Goal: Information Seeking & Learning: Learn about a topic

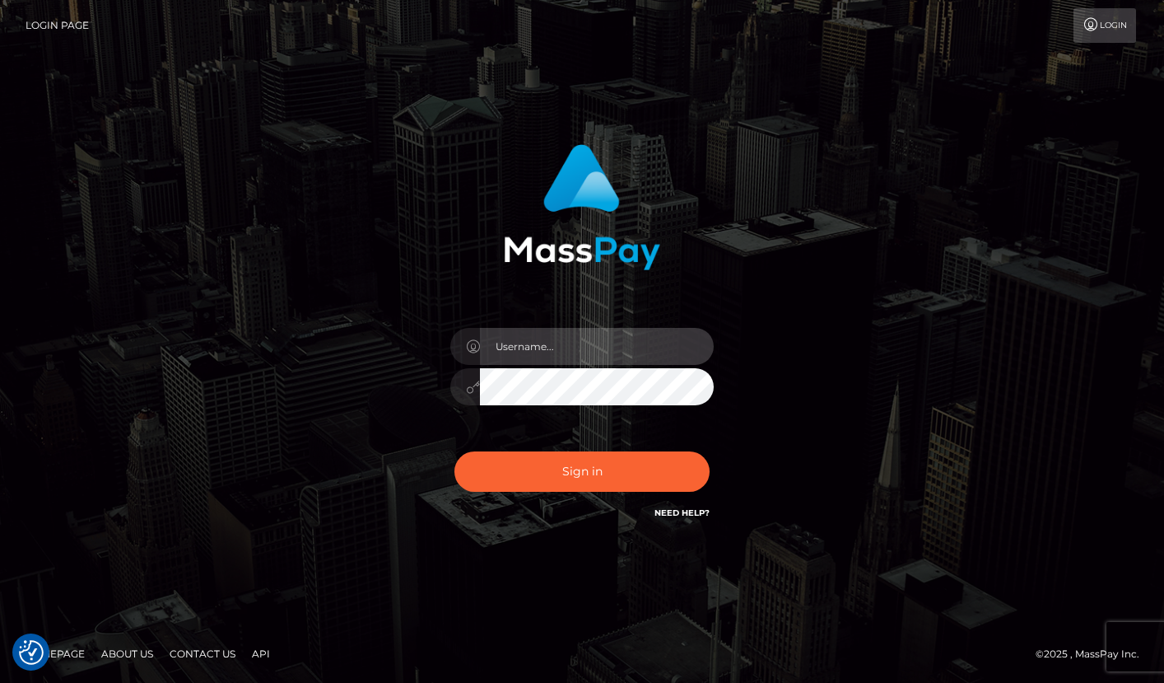
type input "Lou Jacobée"
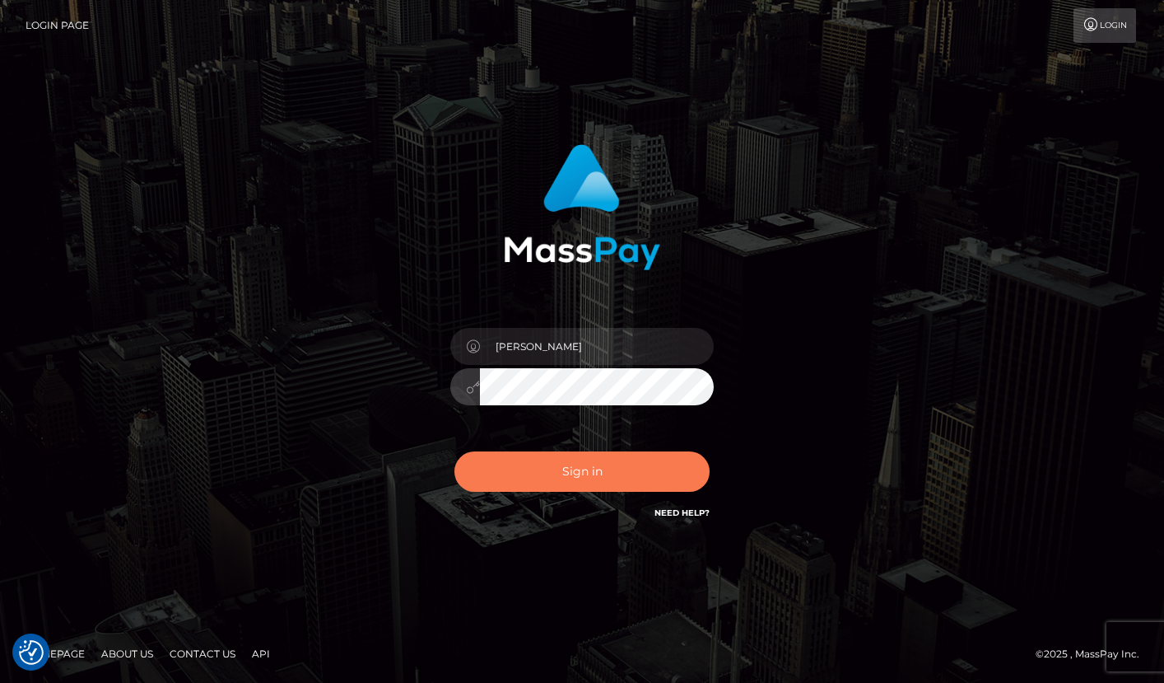
click at [536, 464] on button "Sign in" at bounding box center [581, 471] width 255 height 40
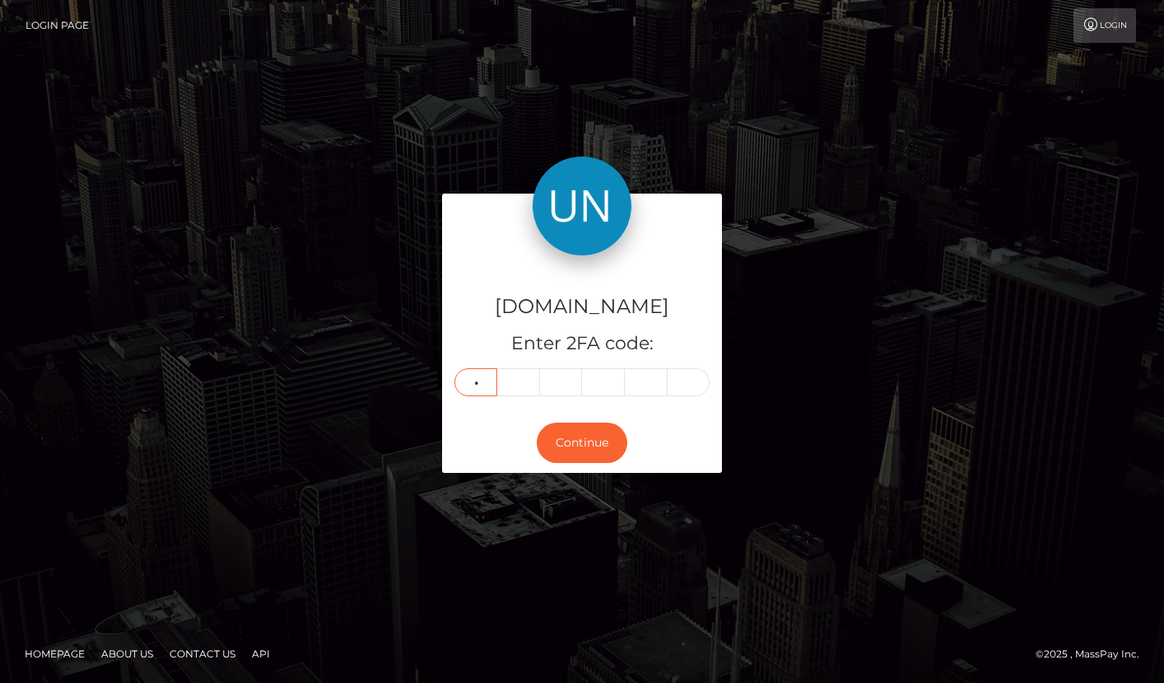
type input "9"
type input "4"
type input "2"
type input "1"
type input "9"
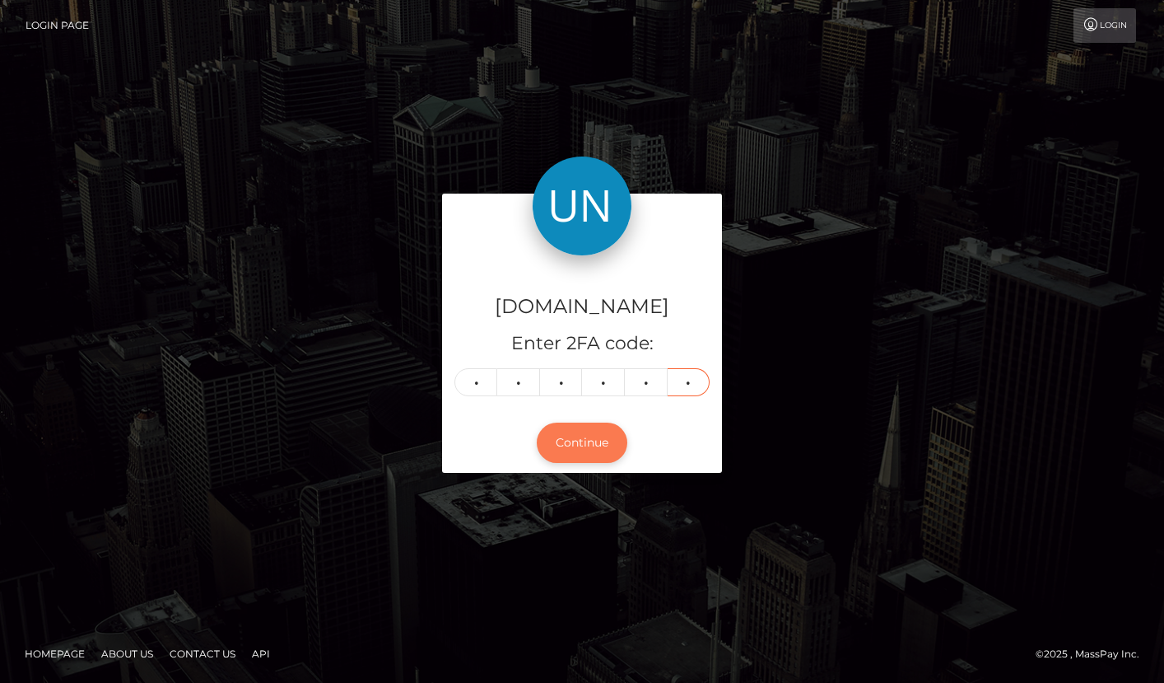
type input "4"
click at [572, 440] on button "Continue" at bounding box center [582, 442] width 91 height 40
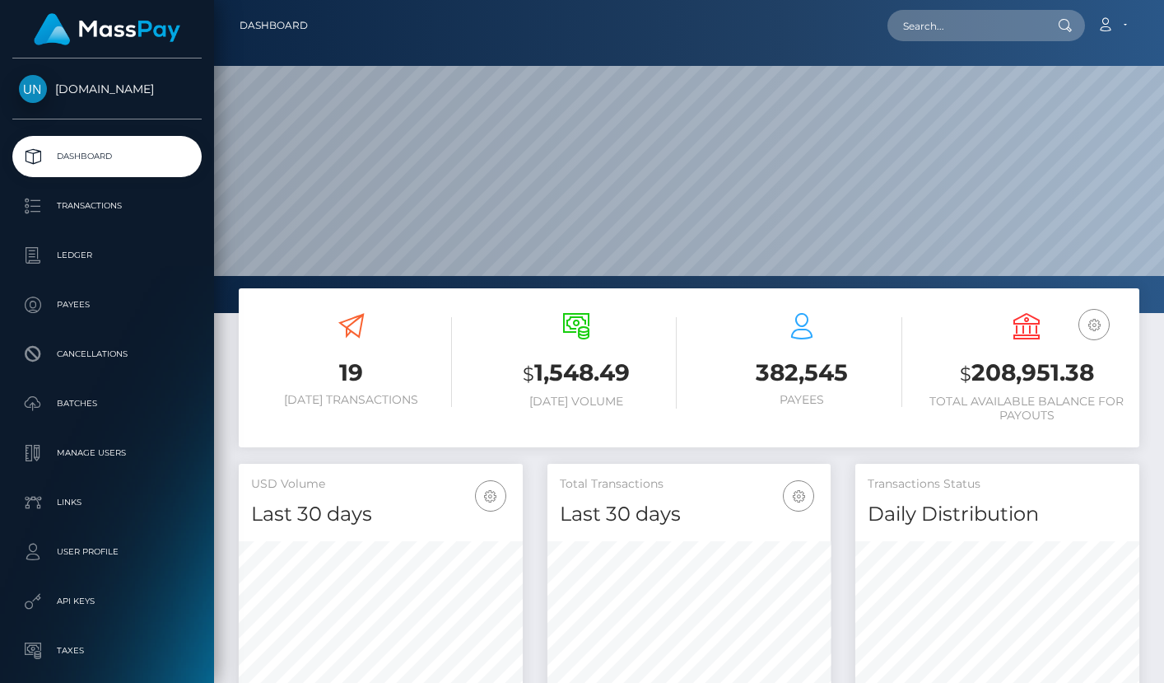
scroll to position [291, 283]
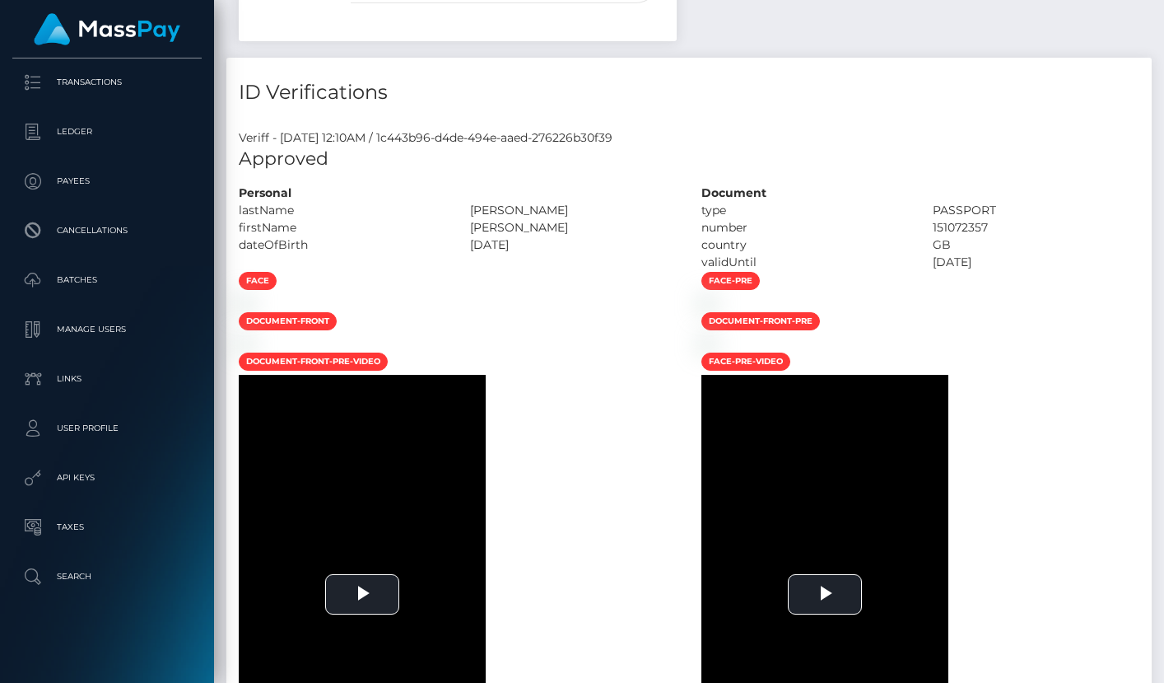
scroll to position [825, 0]
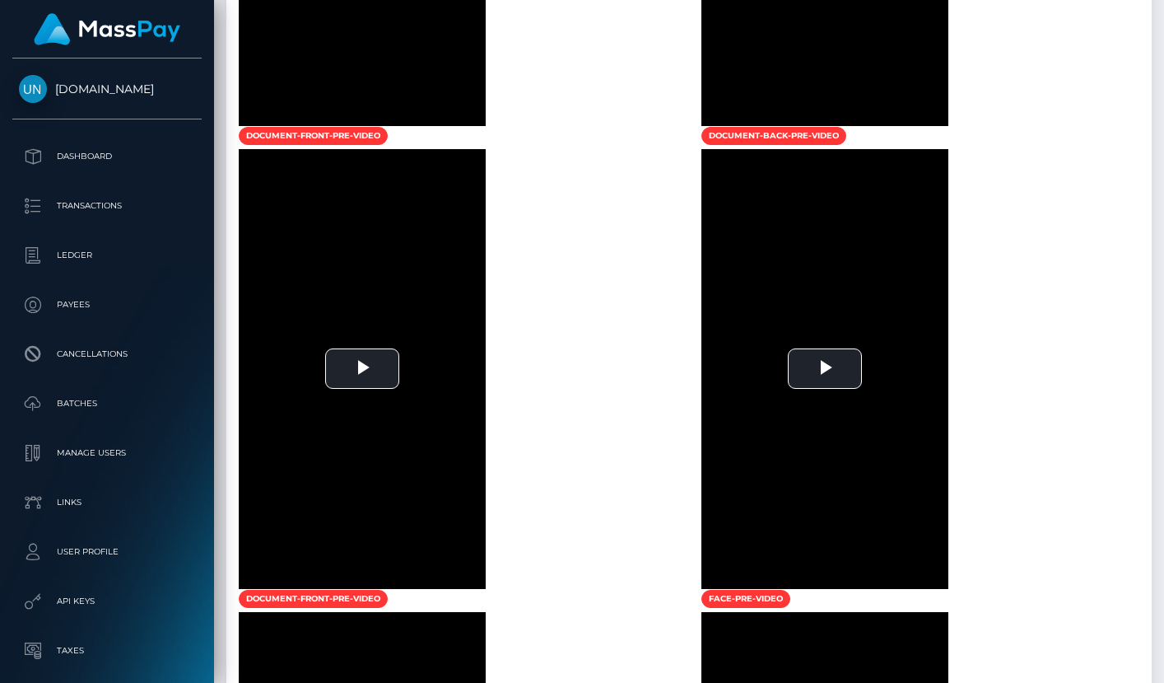
scroll to position [1594, 0]
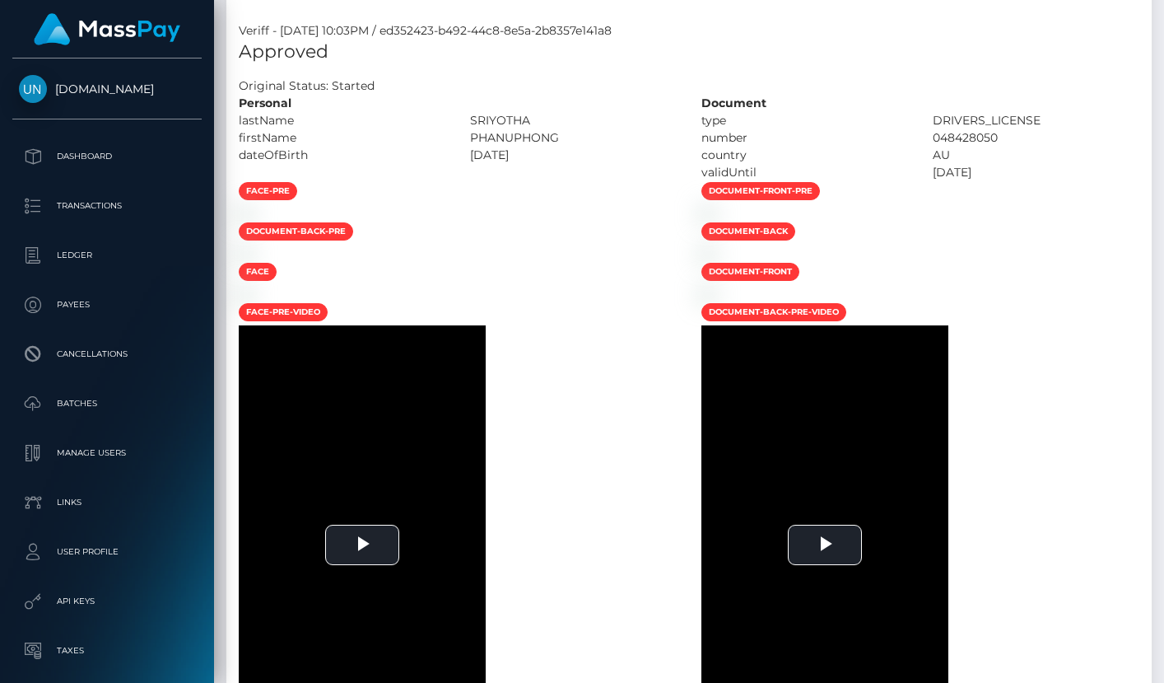
scroll to position [198, 283]
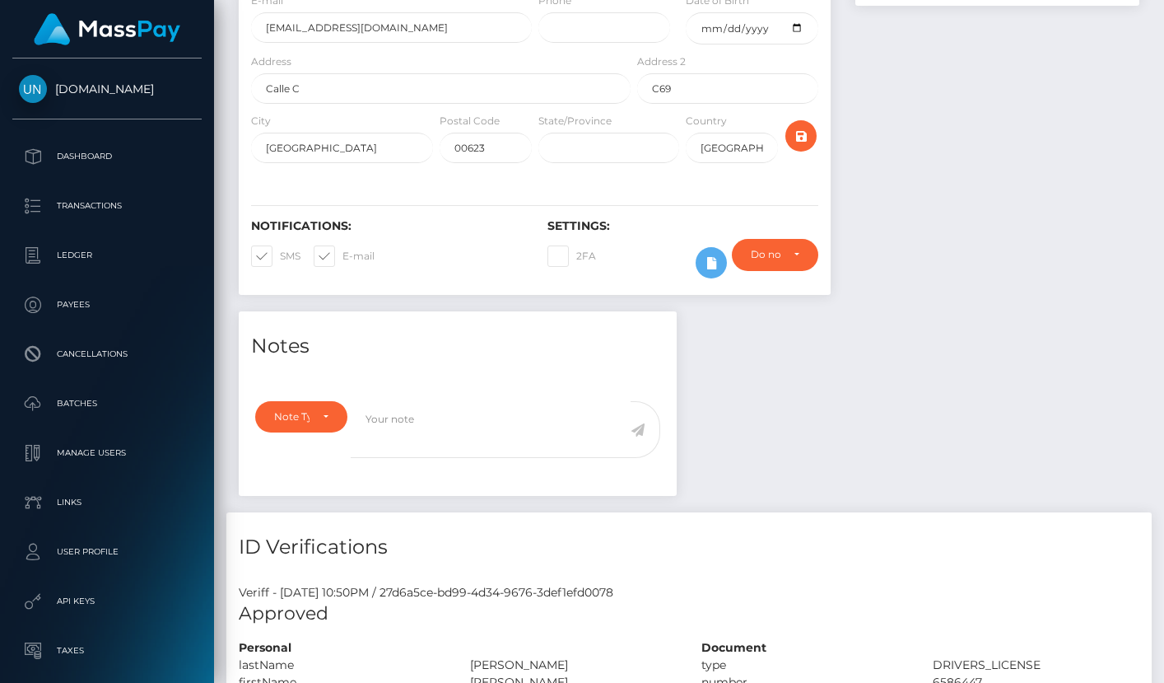
scroll to position [767, 0]
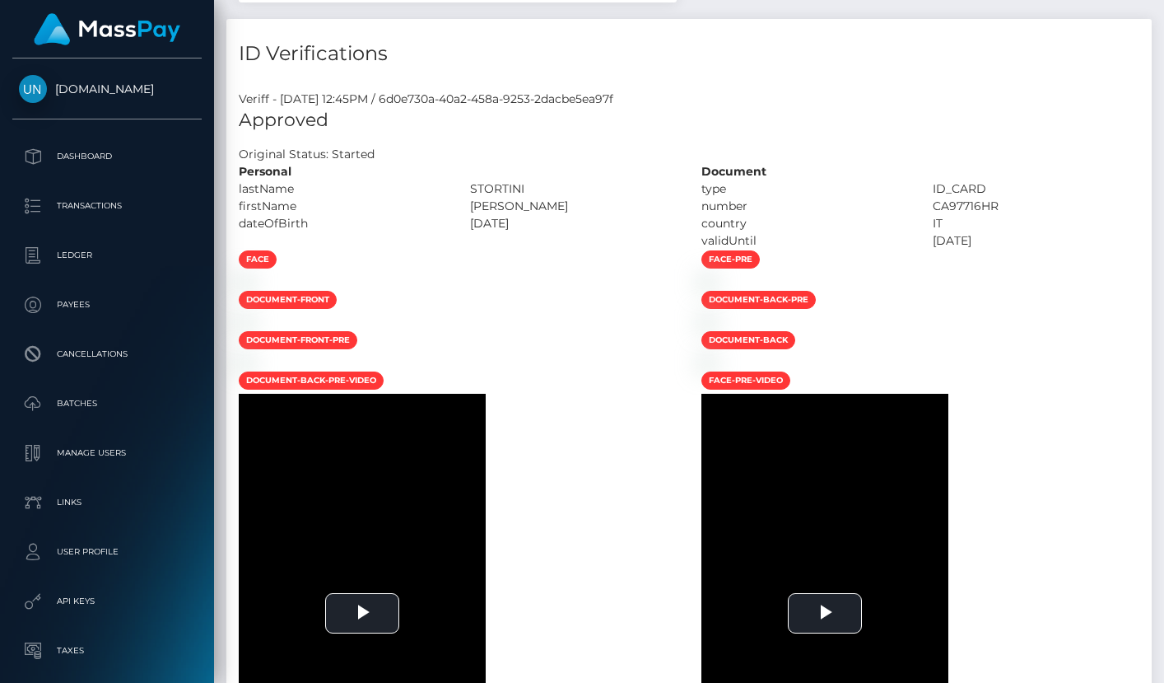
scroll to position [921, 0]
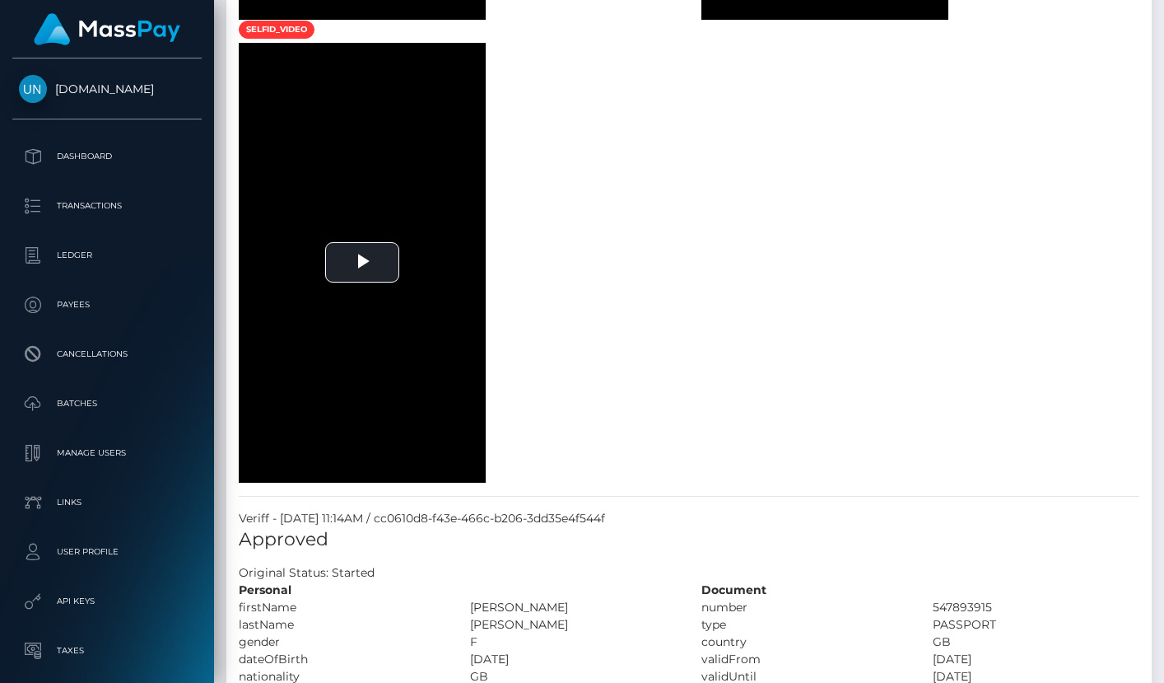
scroll to position [2093, 0]
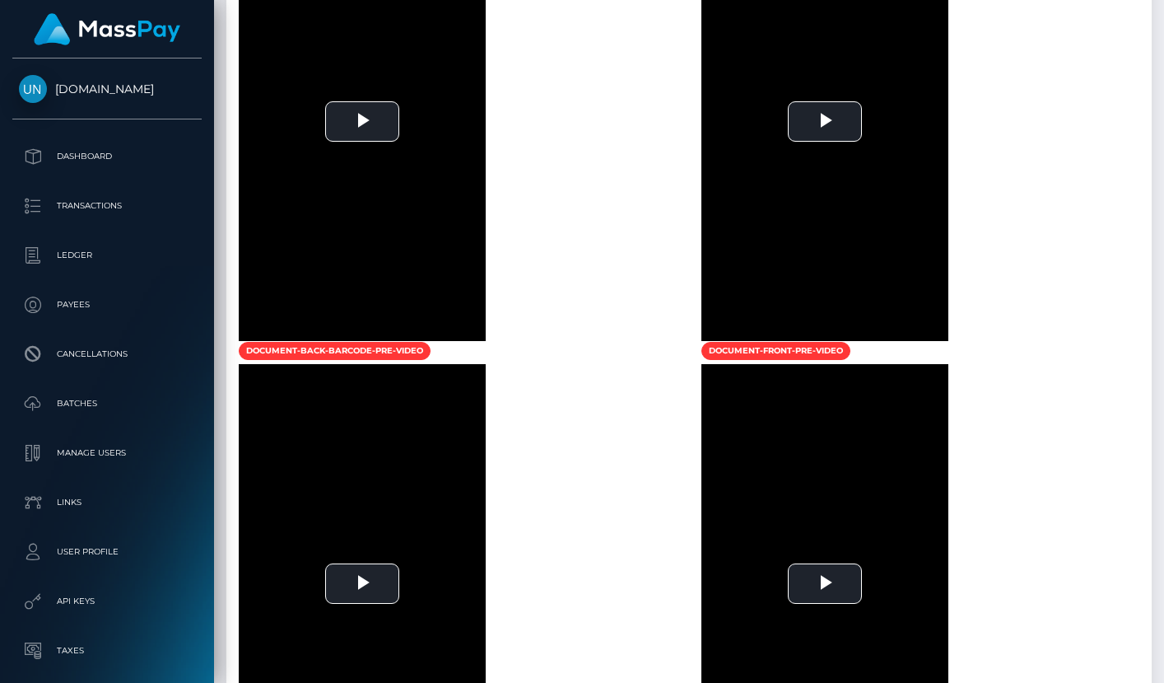
scroll to position [3978, 0]
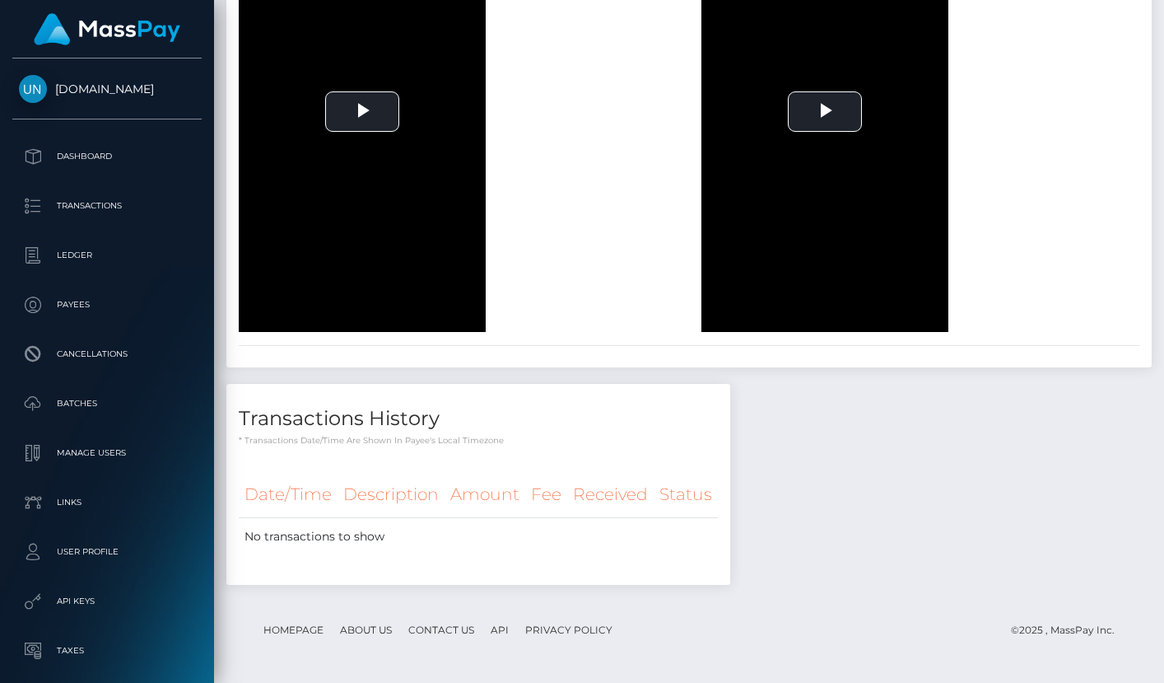
scroll to position [1770, 0]
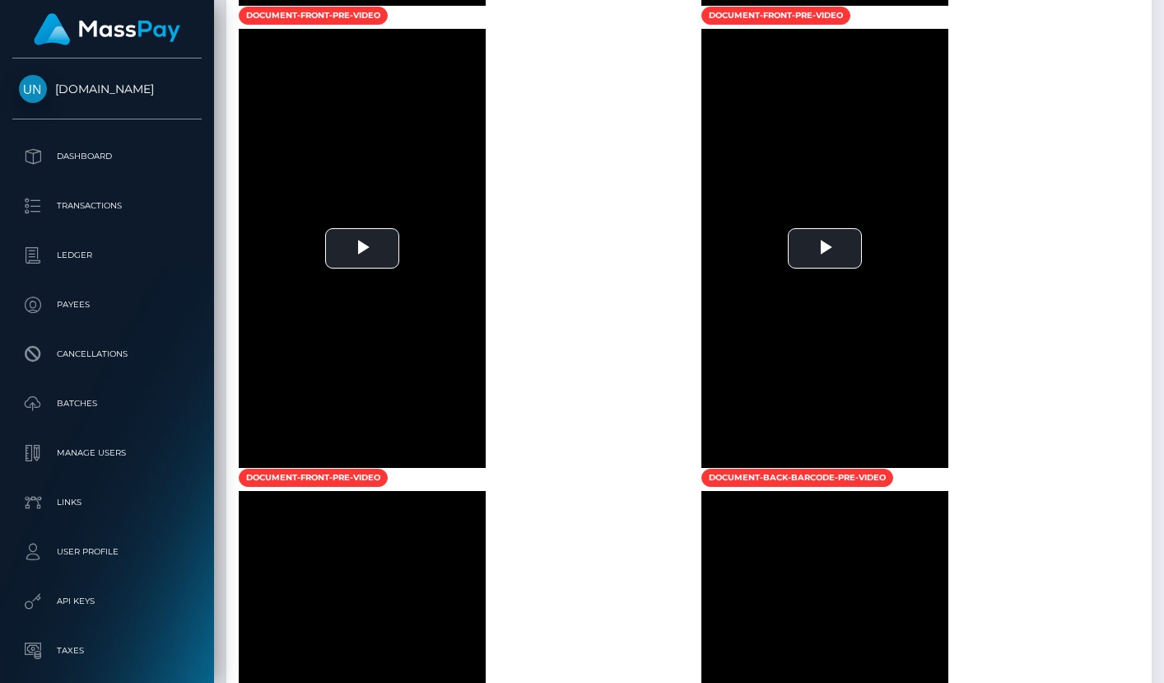
scroll to position [2315, 0]
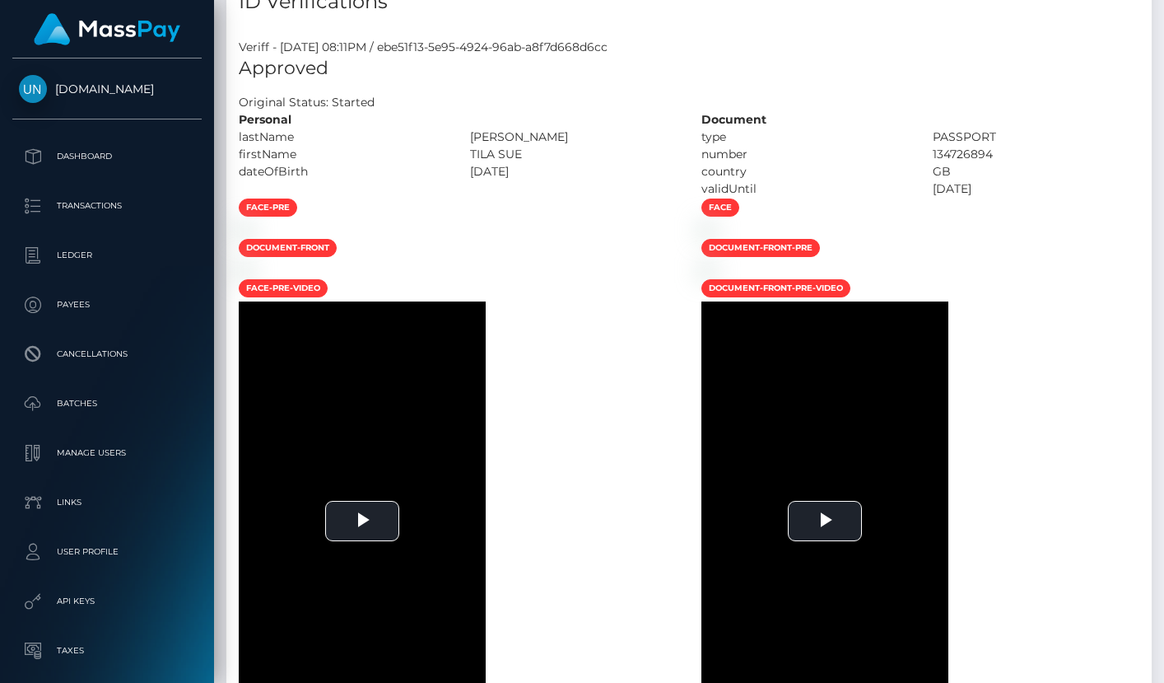
scroll to position [198, 283]
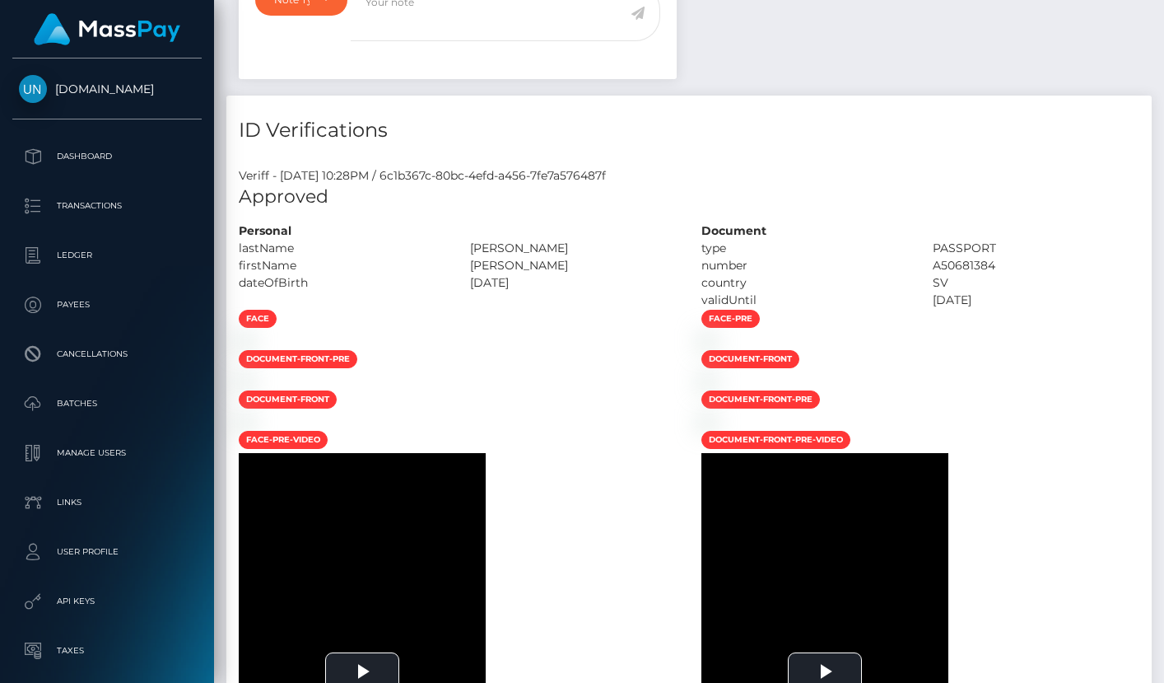
scroll to position [827, 0]
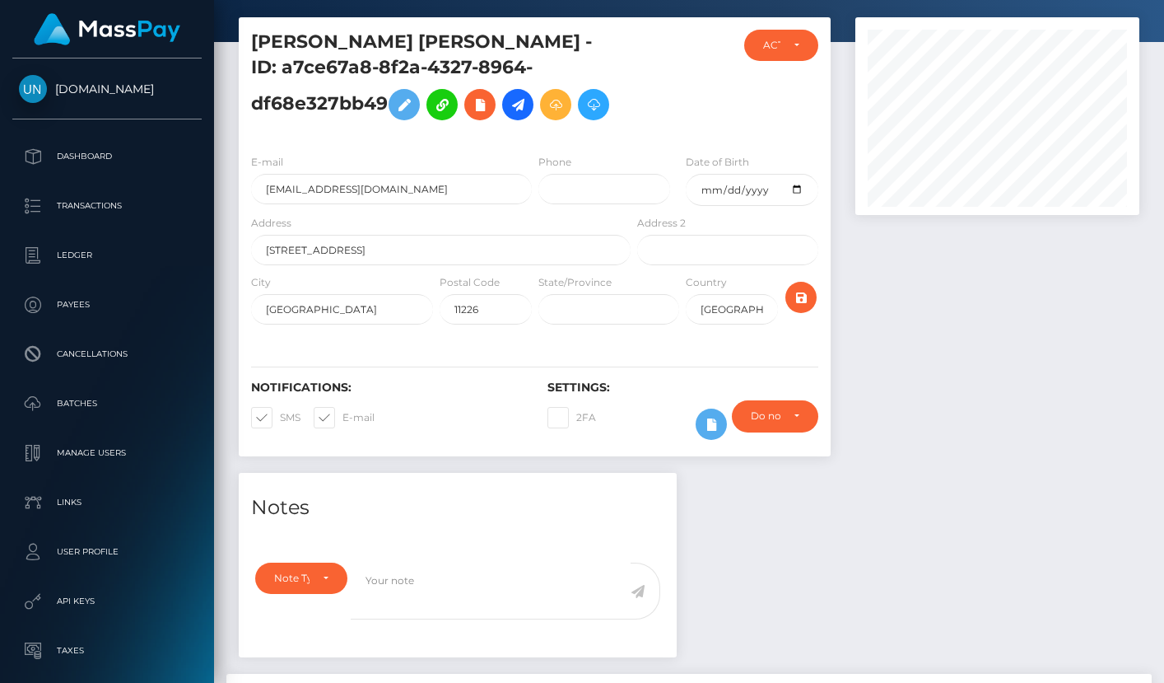
scroll to position [752, 0]
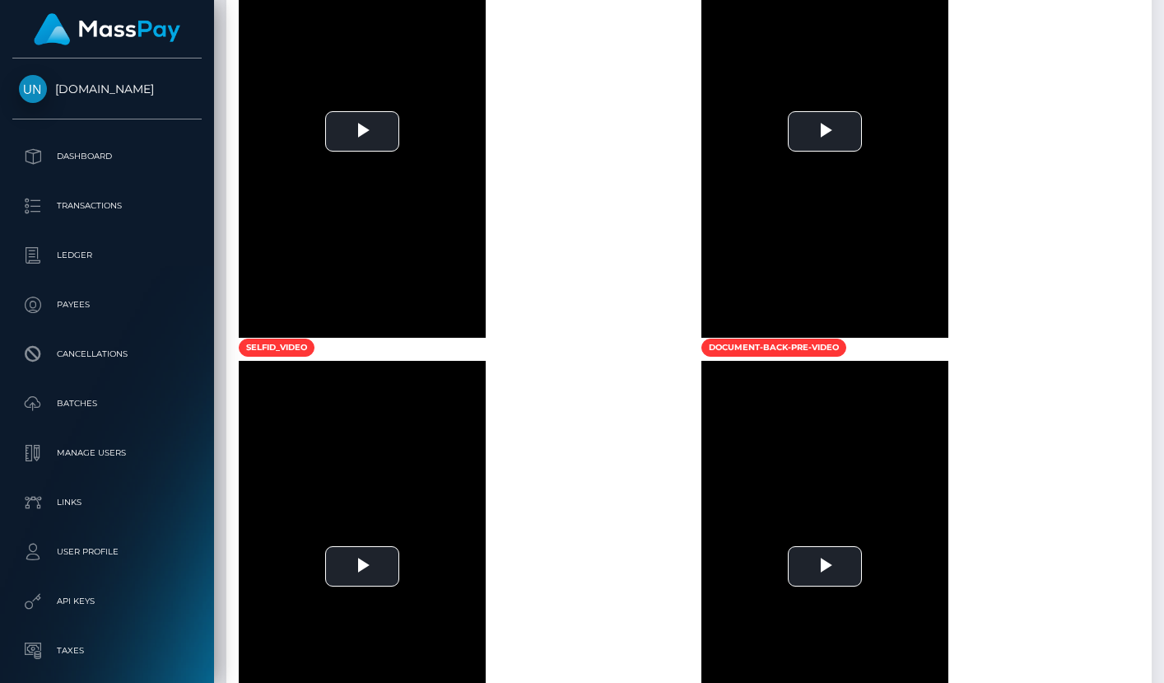
scroll to position [1219, 0]
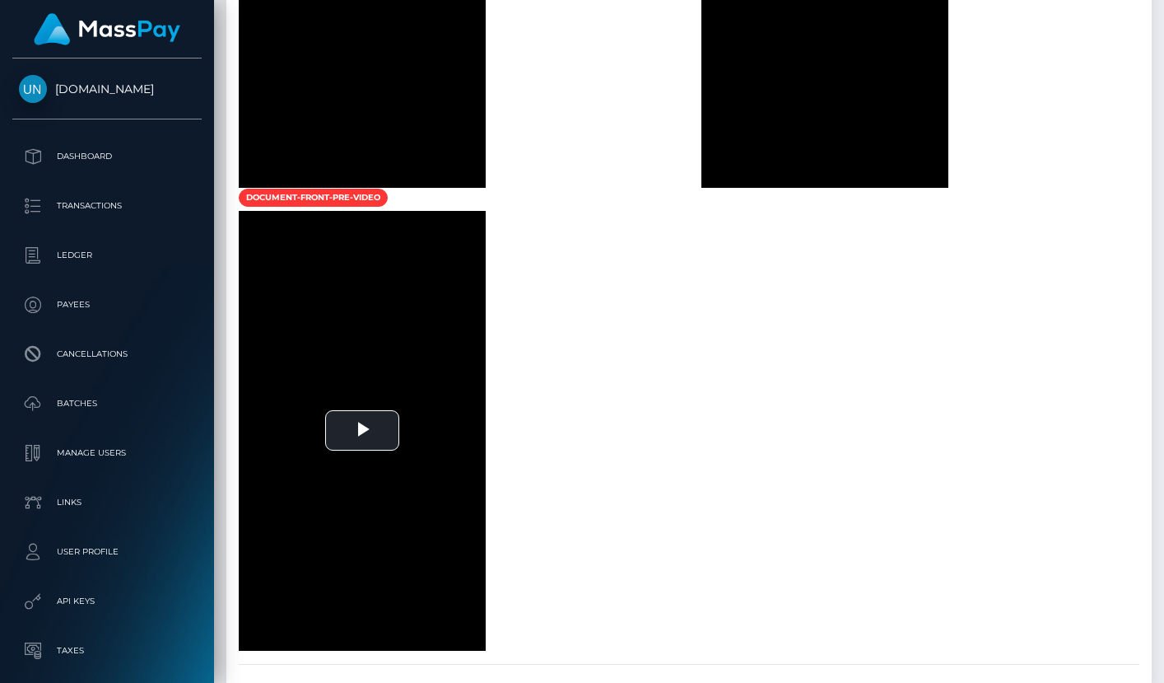
scroll to position [859, 0]
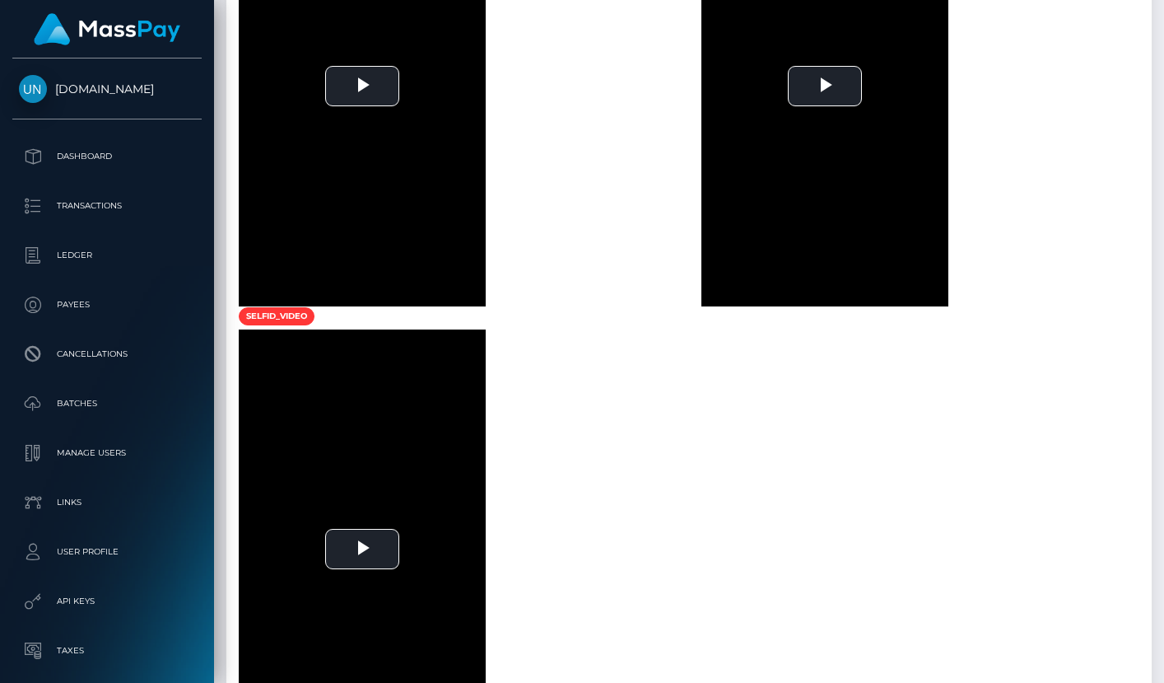
scroll to position [1726, 0]
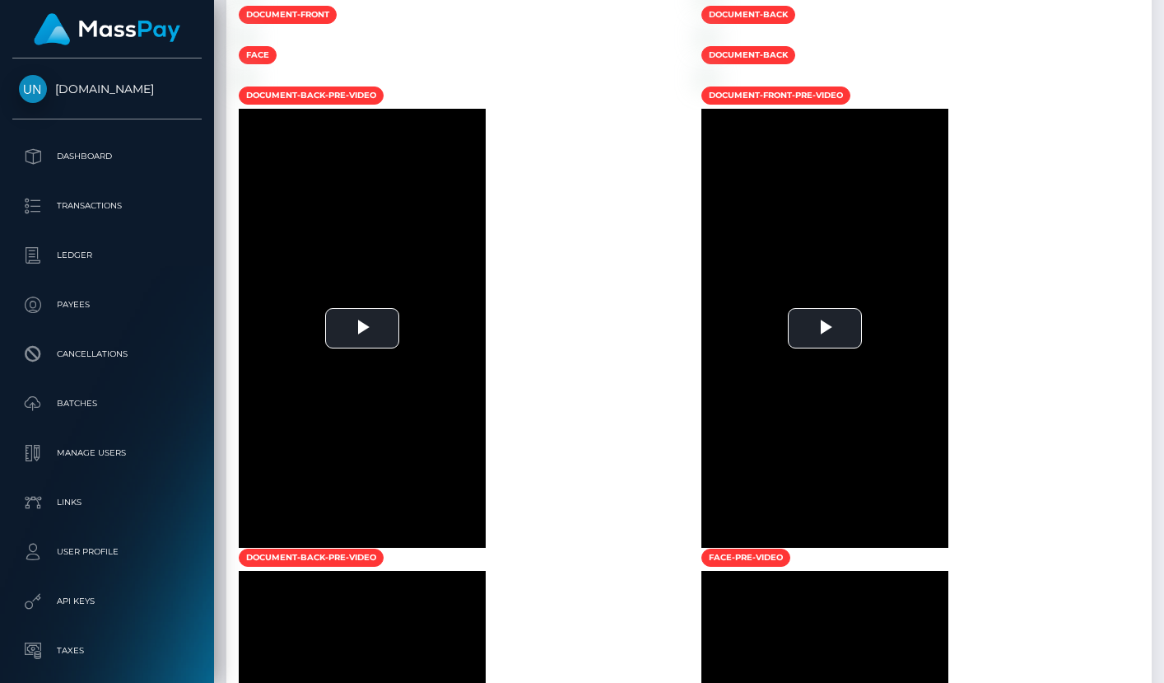
scroll to position [1055, 0]
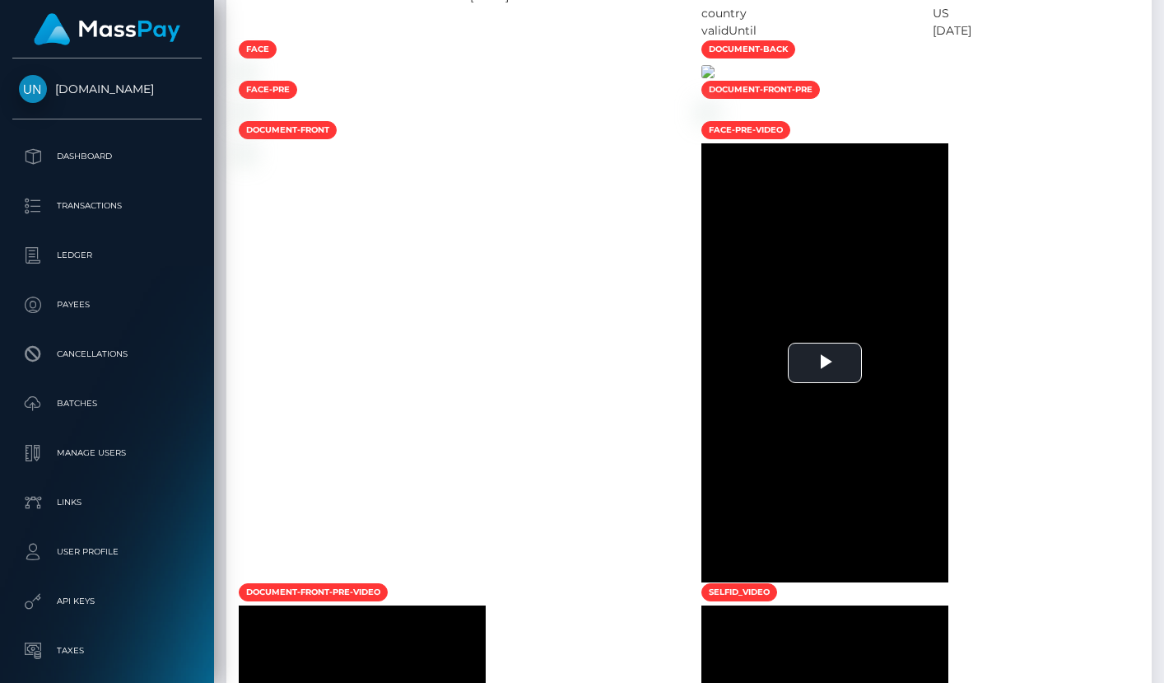
scroll to position [1344, 0]
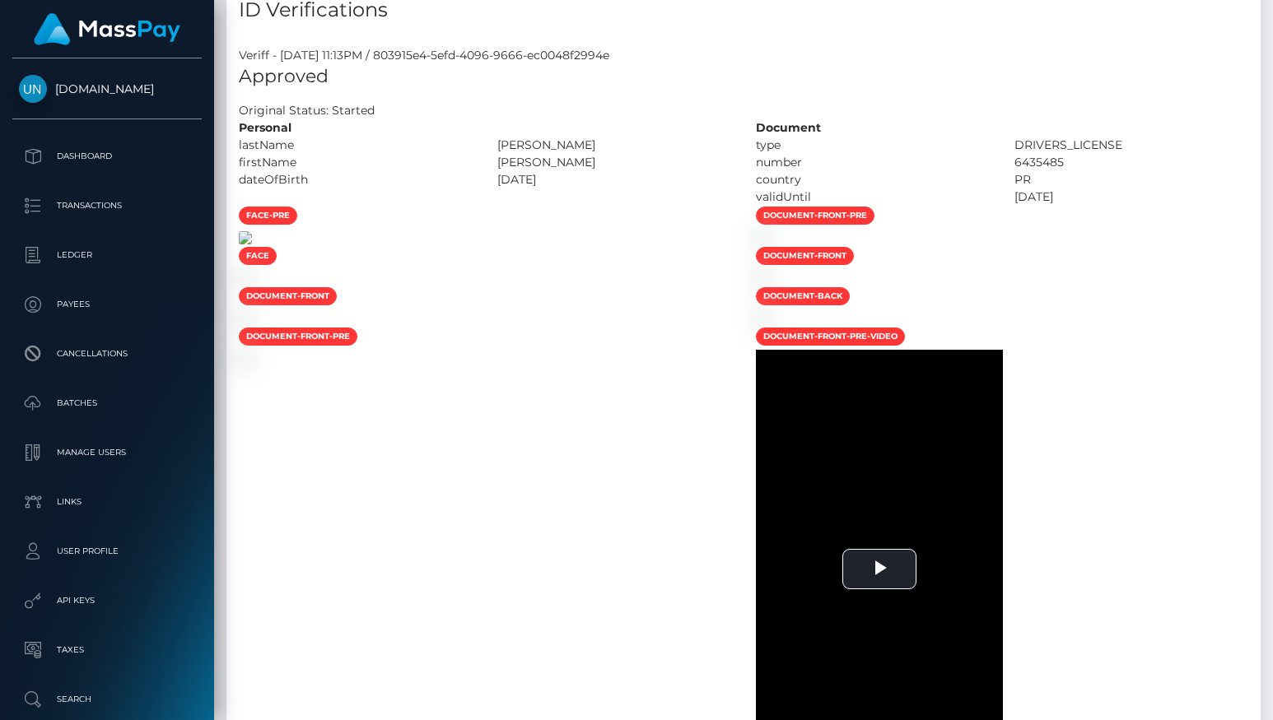
scroll to position [790, 0]
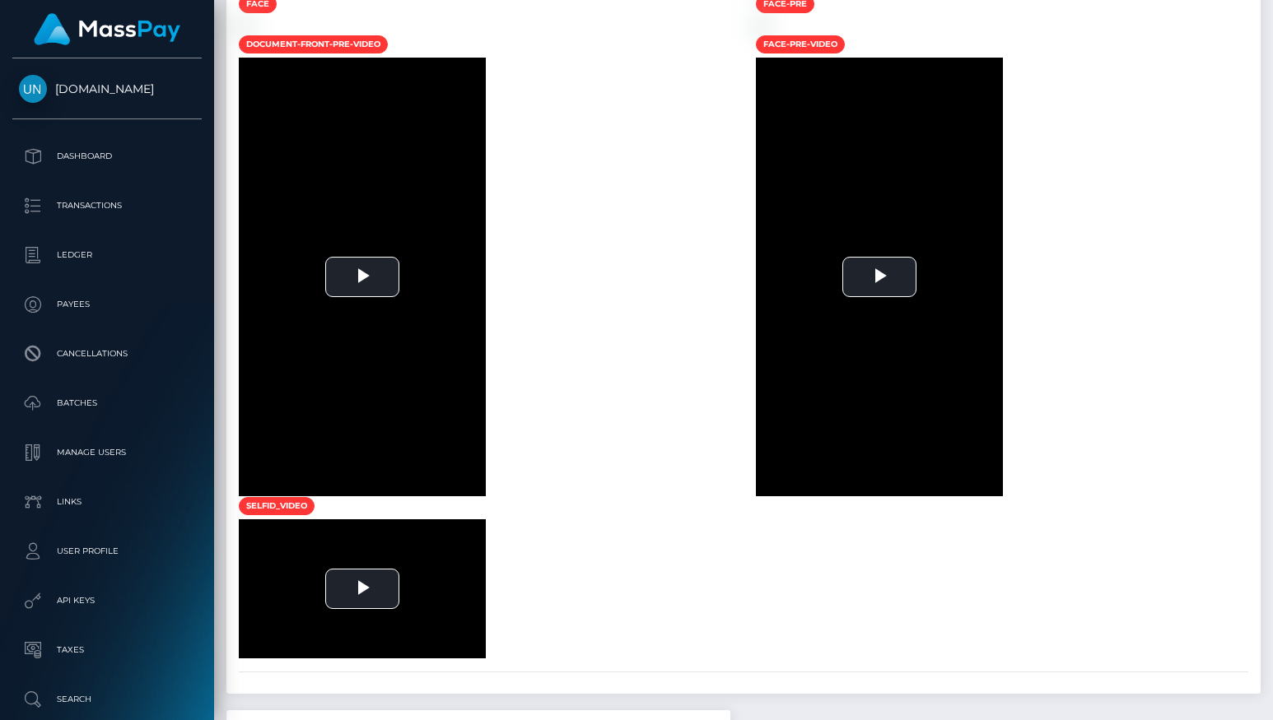
scroll to position [1017, 0]
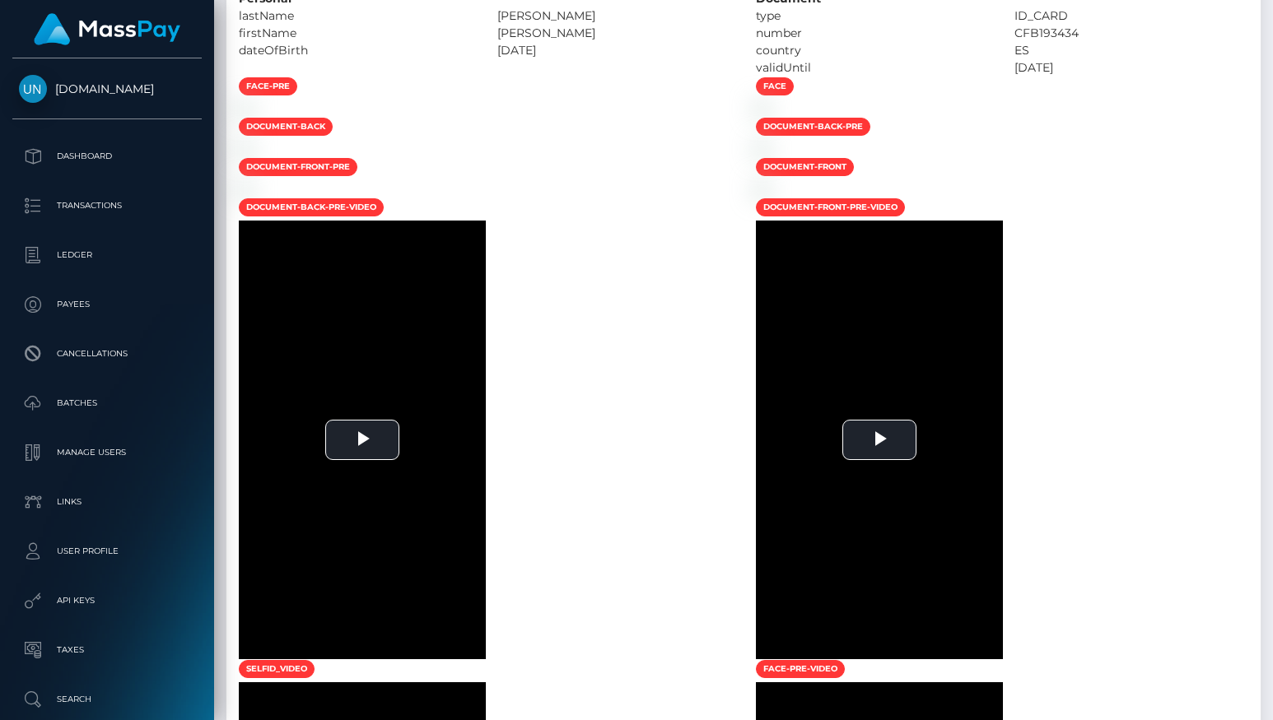
scroll to position [198, 319]
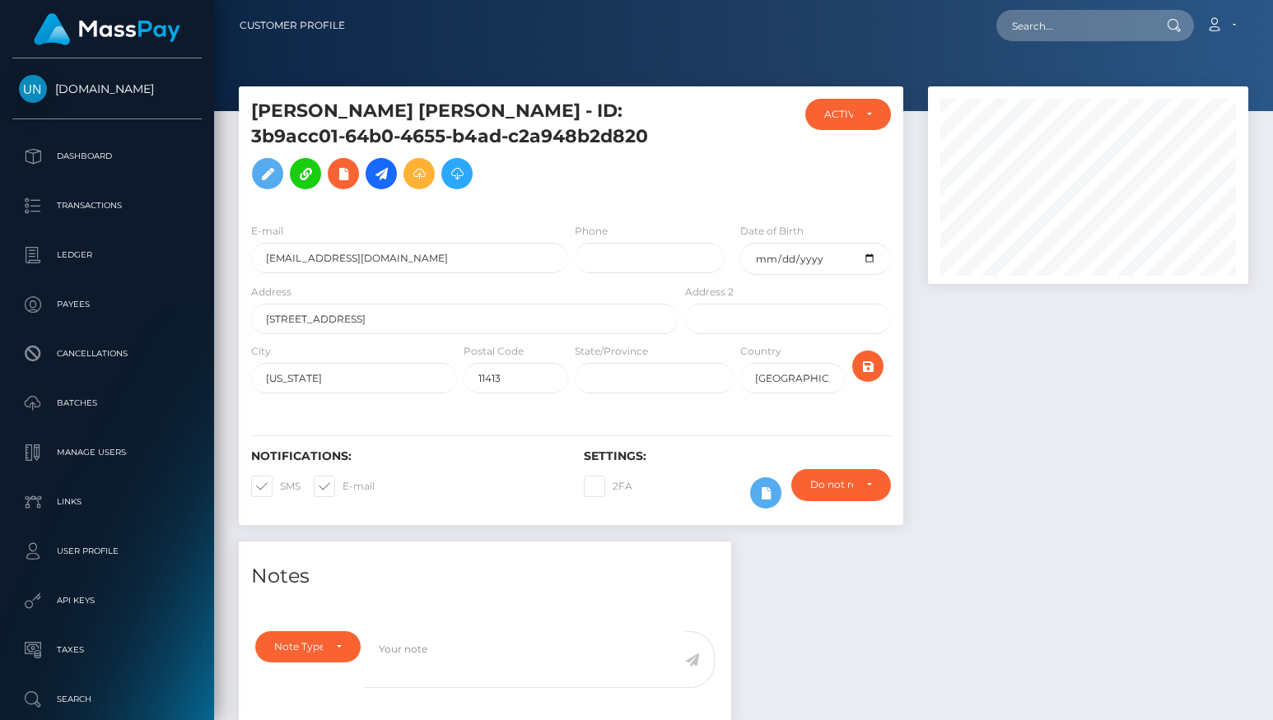
scroll to position [-4, 0]
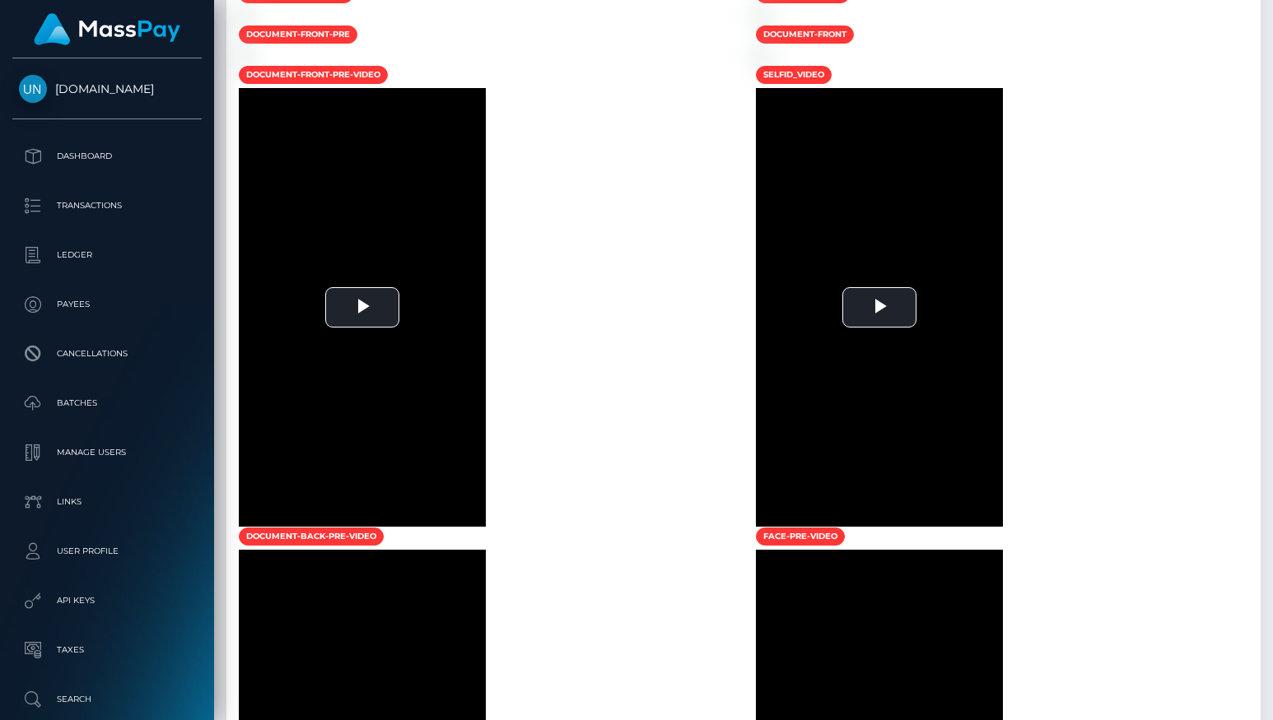
scroll to position [1157, 0]
